Goal: Information Seeking & Learning: Learn about a topic

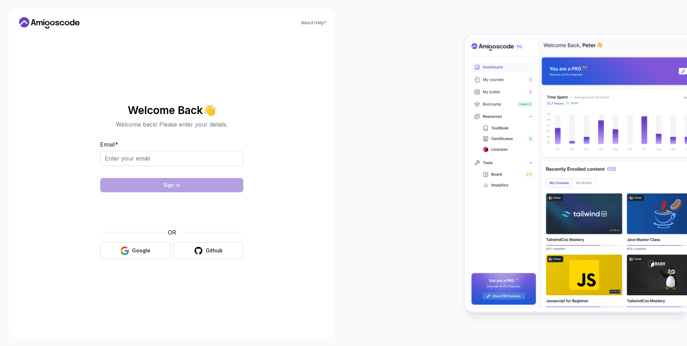
click at [185, 163] on input "Email *" at bounding box center [171, 158] width 143 height 15
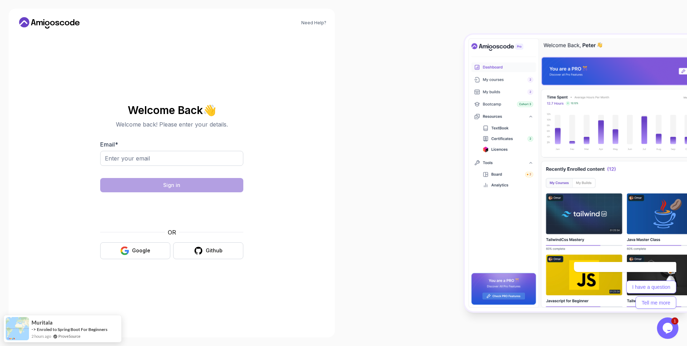
click at [185, 163] on input "Email *" at bounding box center [171, 158] width 143 height 15
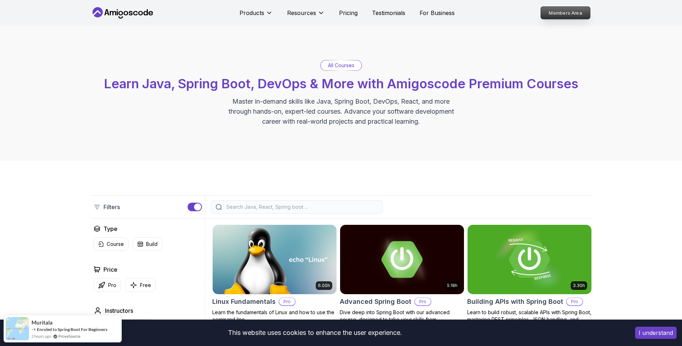
click at [565, 14] on p "Members Area" at bounding box center [564, 13] width 49 height 12
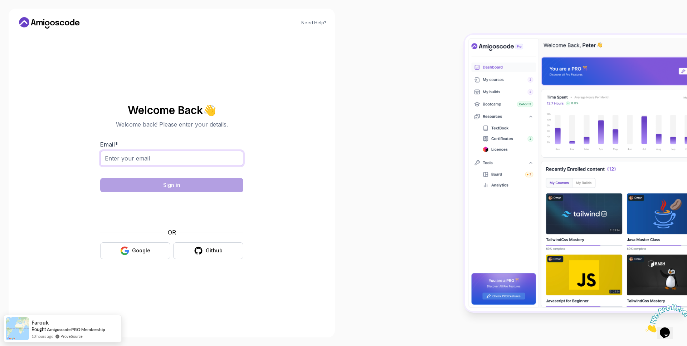
click at [205, 156] on input "Email *" at bounding box center [171, 158] width 143 height 15
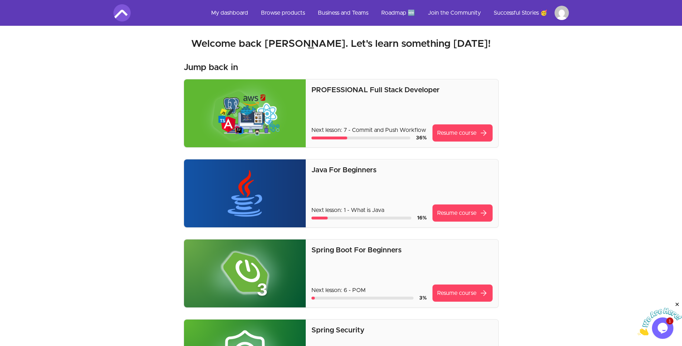
click at [445, 107] on div "PROFESSIONAL Full Stack Developer Next lesson: 7 - Commit and Push Workflow 36 …" at bounding box center [401, 113] width 181 height 57
click at [425, 89] on p "PROFESSIONAL Full Stack Developer" at bounding box center [401, 90] width 181 height 10
click at [453, 135] on link "Resume course arrow_forward" at bounding box center [462, 133] width 60 height 17
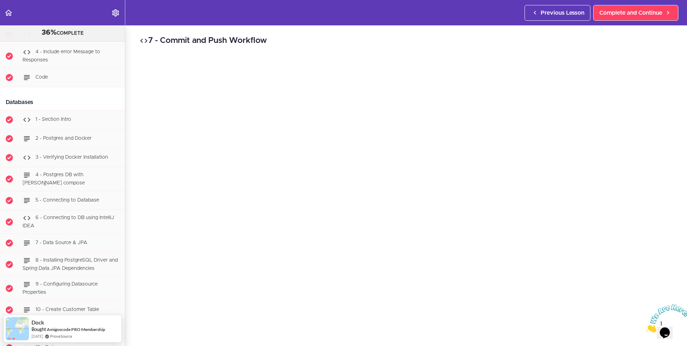
scroll to position [1488, 0]
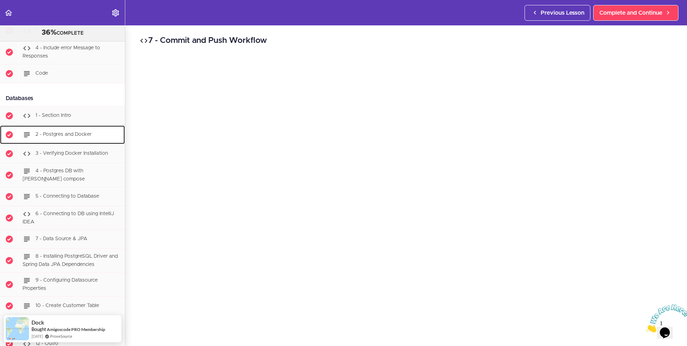
click at [64, 137] on span "2 - Postgres and Docker" at bounding box center [63, 134] width 56 height 5
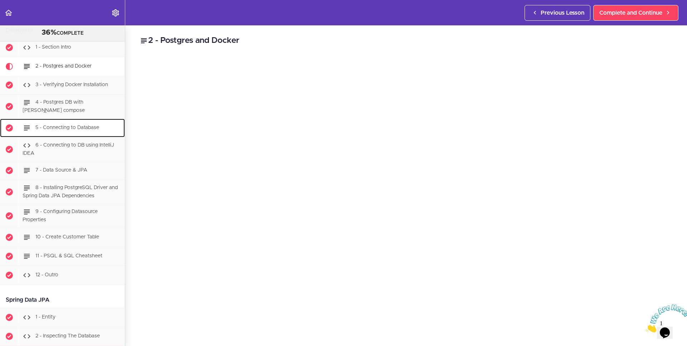
click at [83, 130] on span "5 - Connecting to Database" at bounding box center [67, 127] width 64 height 5
click at [89, 130] on span "5 - Connecting to Database" at bounding box center [67, 127] width 64 height 5
click at [82, 150] on span "6 - Connecting to DB using IntelliJ IDEA" at bounding box center [69, 149] width 92 height 13
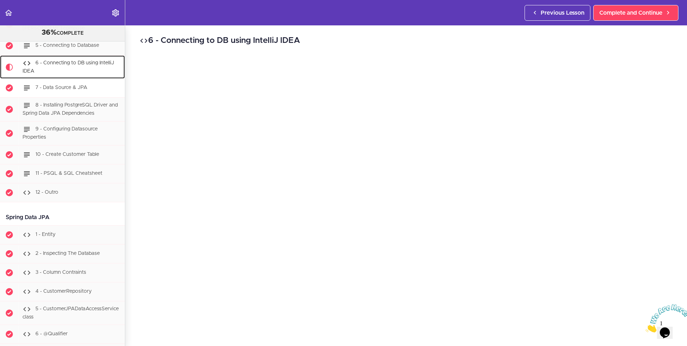
scroll to position [1639, 0]
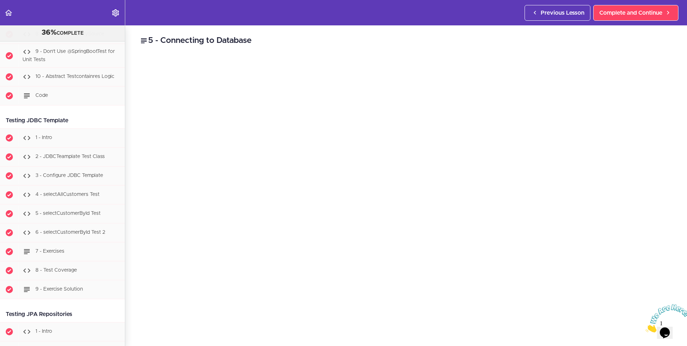
scroll to position [3410, 0]
